Goal: Complete application form

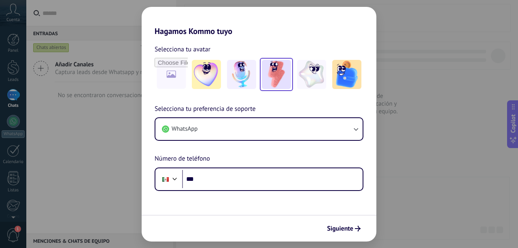
click at [280, 79] on img at bounding box center [276, 74] width 29 height 29
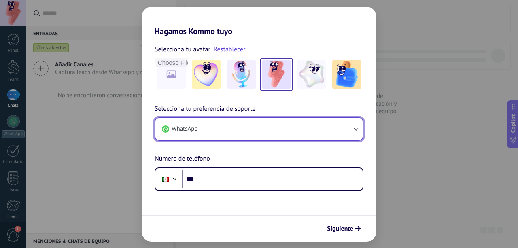
click at [254, 126] on button "WhatsApp" at bounding box center [258, 129] width 207 height 22
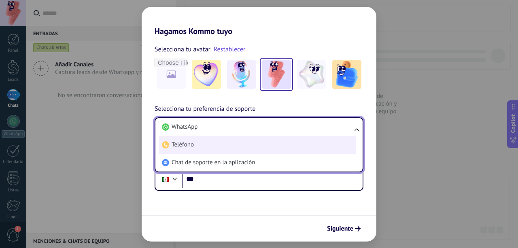
click at [240, 143] on li "Teléfono" at bounding box center [258, 145] width 198 height 18
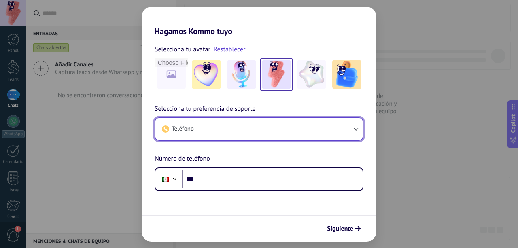
click at [234, 130] on button "Teléfono" at bounding box center [258, 129] width 207 height 22
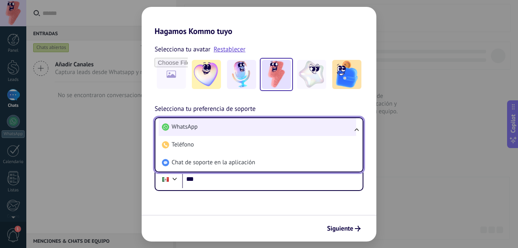
click at [234, 132] on li "WhatsApp" at bounding box center [258, 127] width 198 height 18
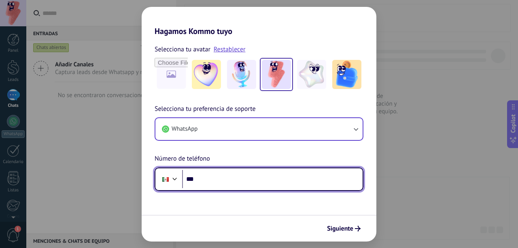
click at [227, 177] on input "***" at bounding box center [272, 179] width 181 height 19
type input "**********"
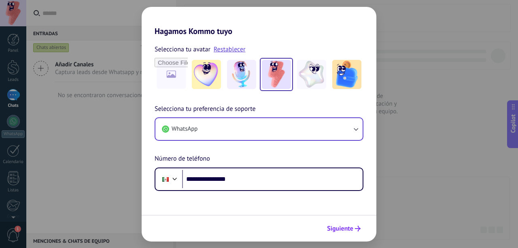
click at [349, 233] on button "Siguiente" at bounding box center [343, 229] width 41 height 14
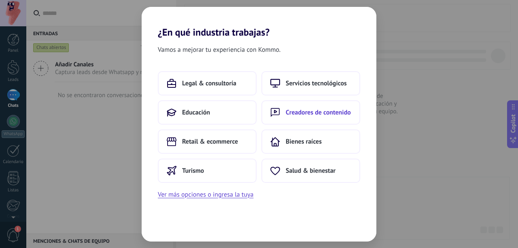
click at [340, 113] on span "Creadores de contenido" at bounding box center [318, 112] width 65 height 8
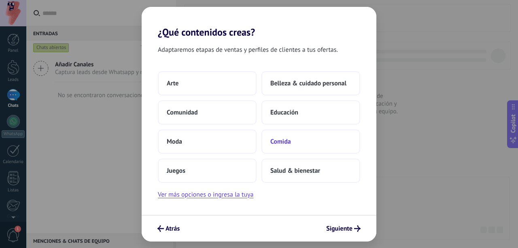
click at [294, 149] on button "Comida" at bounding box center [311, 142] width 99 height 24
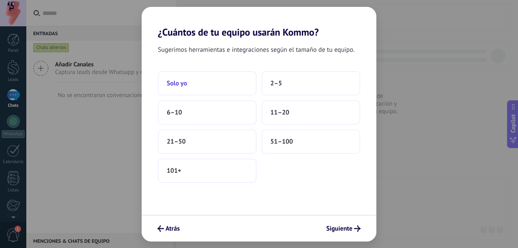
click at [195, 84] on button "Solo yo" at bounding box center [207, 83] width 99 height 24
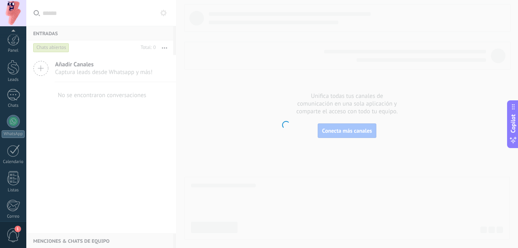
scroll to position [89, 0]
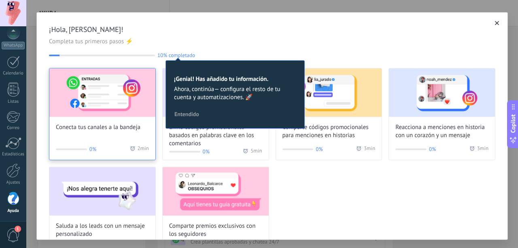
click at [134, 98] on img at bounding box center [102, 92] width 106 height 49
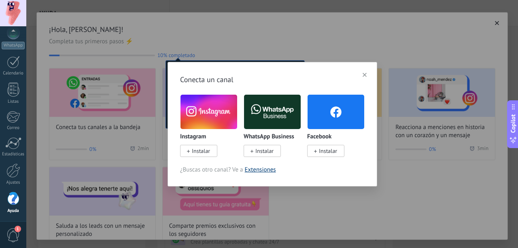
click at [266, 170] on link "Extensiones" at bounding box center [260, 170] width 31 height 8
